Goal: Task Accomplishment & Management: Manage account settings

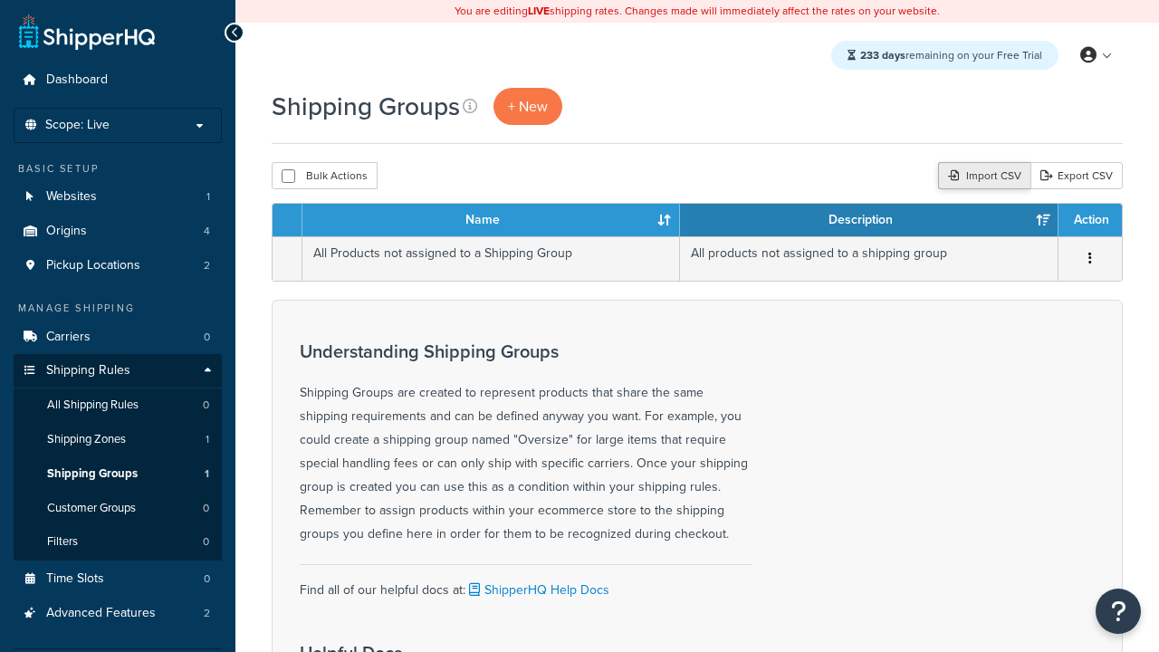
click at [981, 177] on div "Import CSV" at bounding box center [984, 175] width 92 height 27
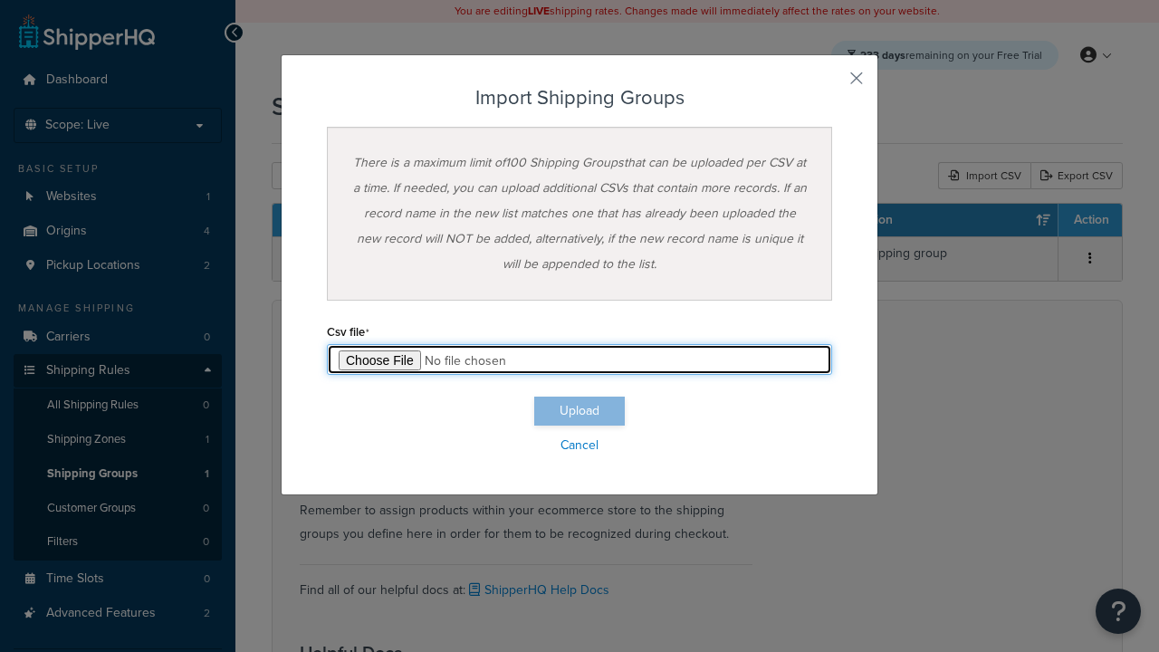
click at [579, 359] on input "file" at bounding box center [579, 359] width 505 height 31
type input "C:\fakepath\importShippingGroupsSuccess.csv"
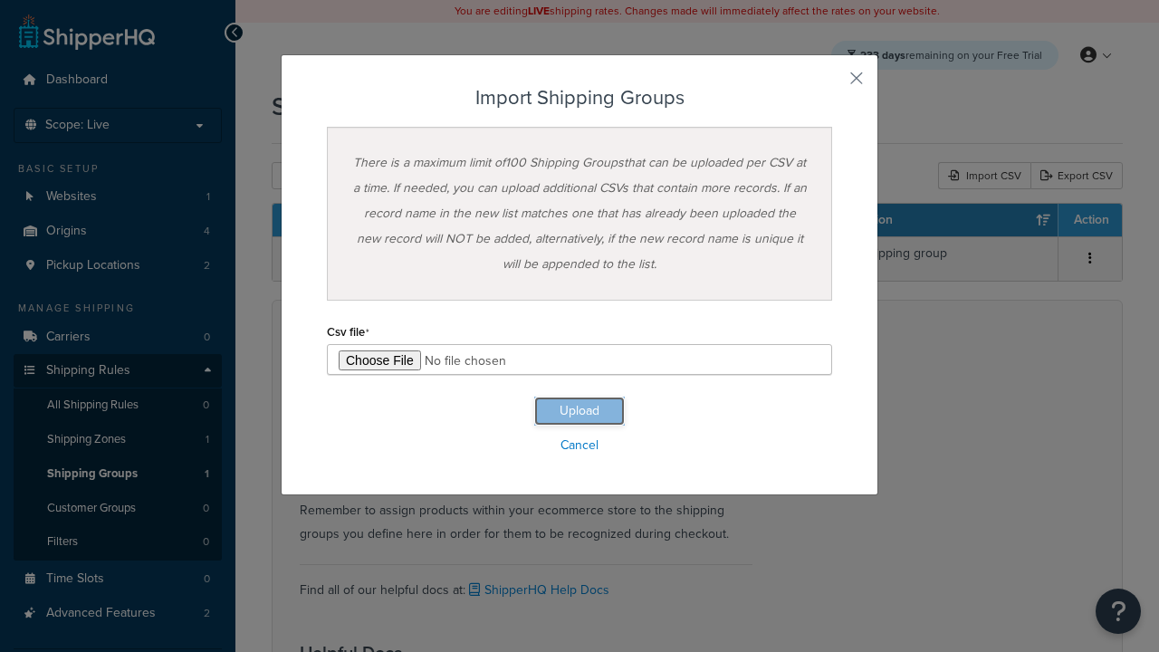
click at [579, 411] on button "Upload" at bounding box center [579, 410] width 91 height 29
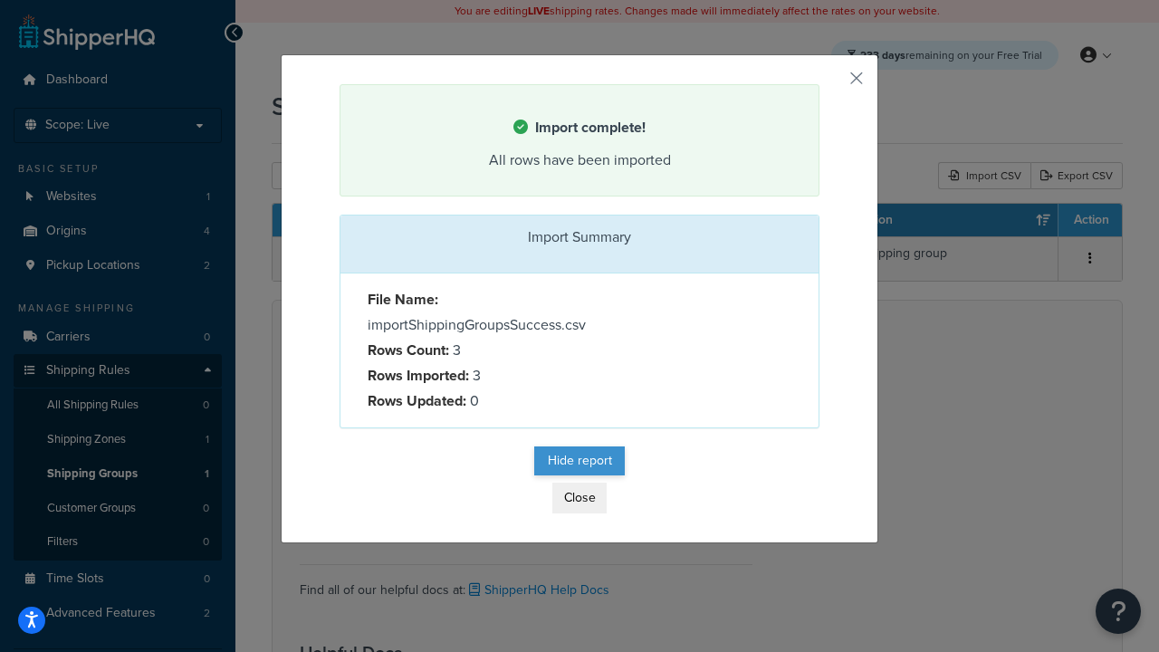
click at [579, 463] on button "Hide report" at bounding box center [579, 460] width 91 height 29
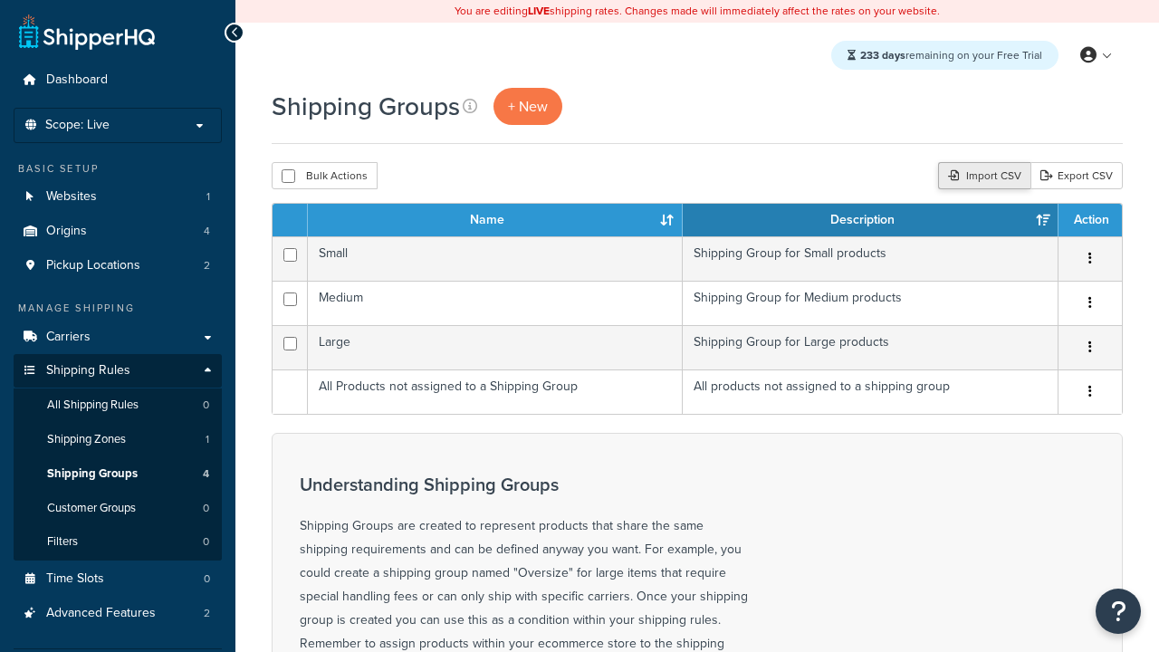
click at [981, 177] on div "Import CSV" at bounding box center [984, 175] width 92 height 27
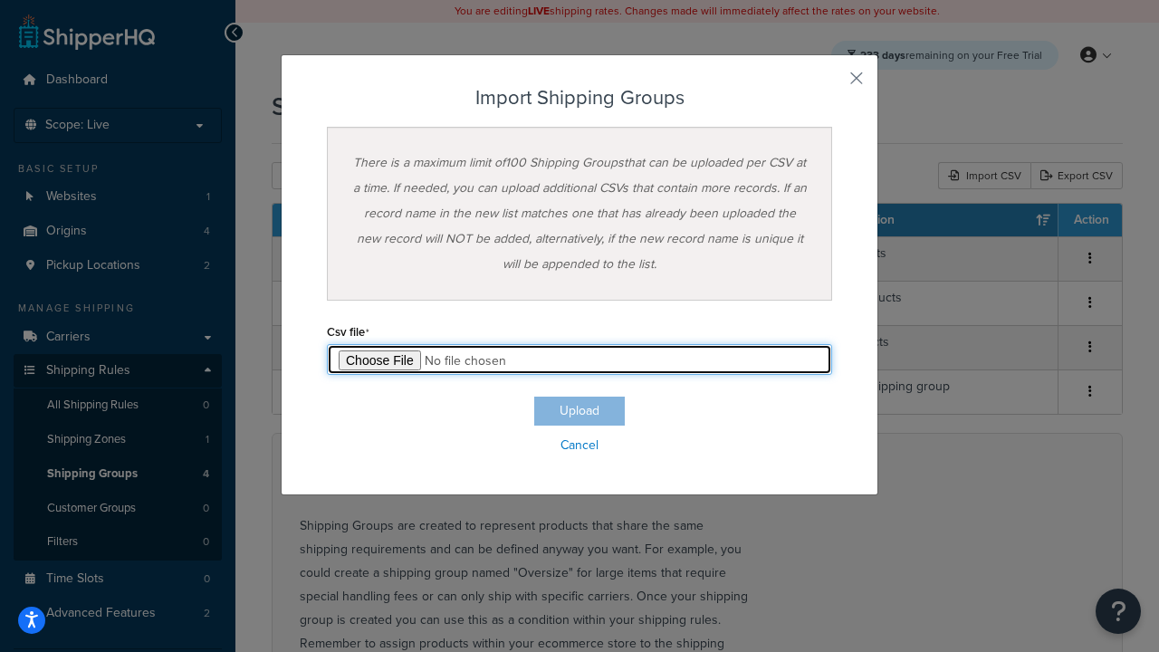
click at [579, 359] on input "file" at bounding box center [579, 359] width 505 height 31
type input "C:\fakepath\importShippingGroupsFailure.csv"
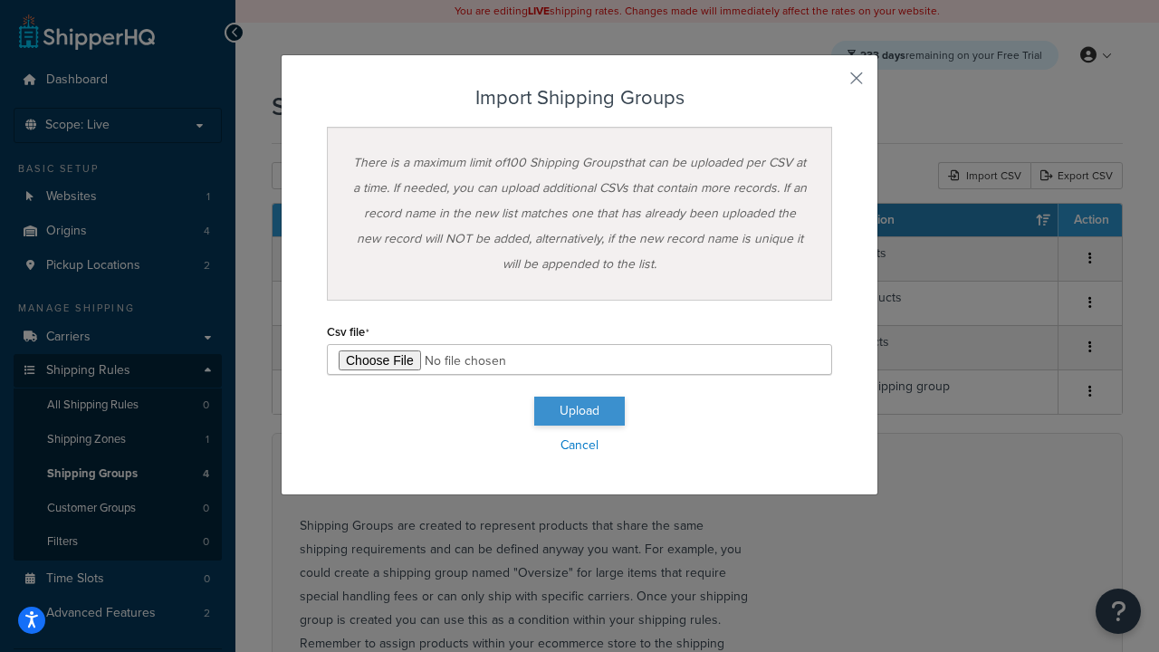
click at [579, 411] on button "Upload" at bounding box center [579, 410] width 91 height 29
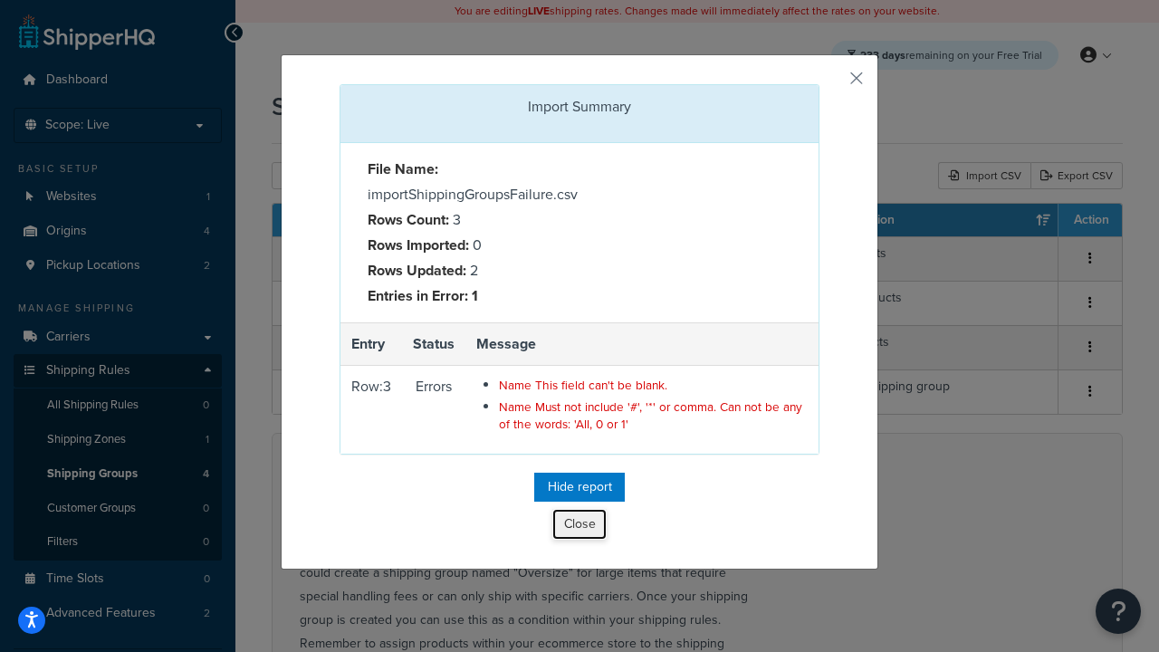
click at [579, 528] on button "Close" at bounding box center [579, 524] width 54 height 31
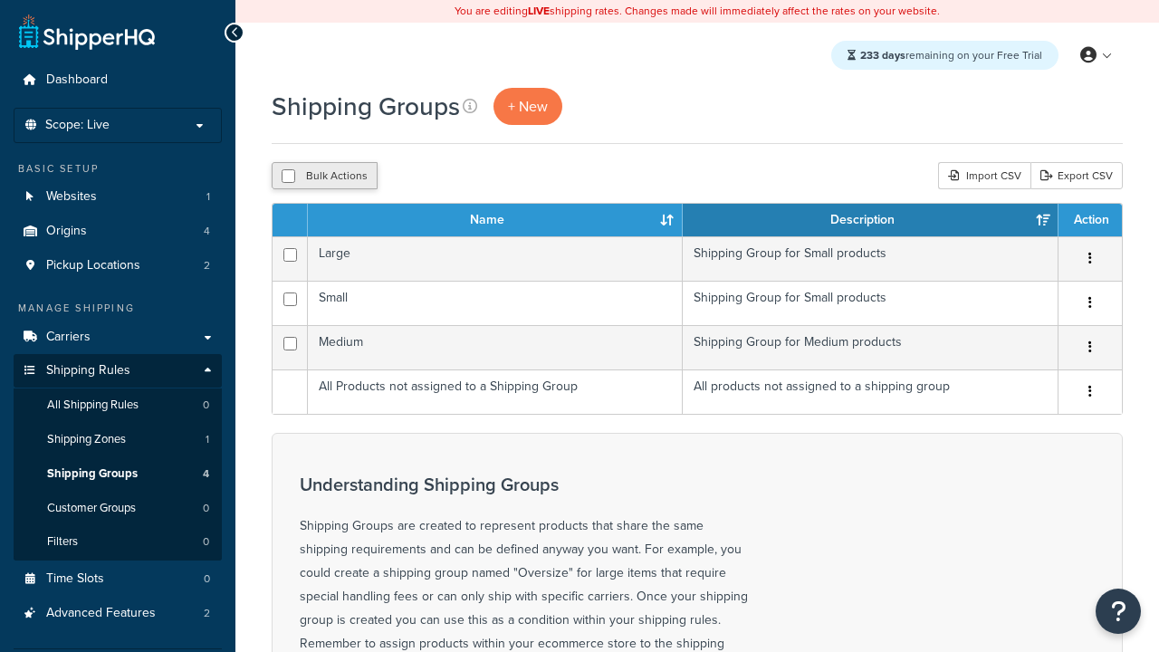
click at [324, 177] on button "Bulk Actions" at bounding box center [325, 175] width 106 height 27
checkbox input "true"
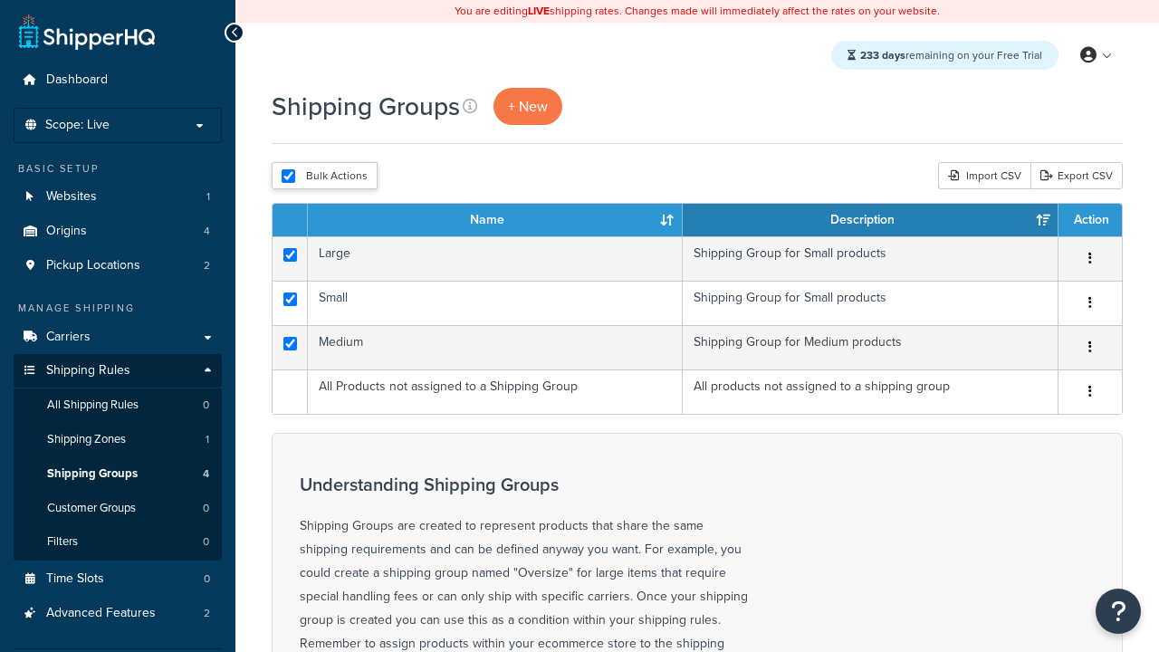
click at [0, 0] on button "Delete" at bounding box center [0, 0] width 0 height 0
